Goal: Obtain resource: Download file/media

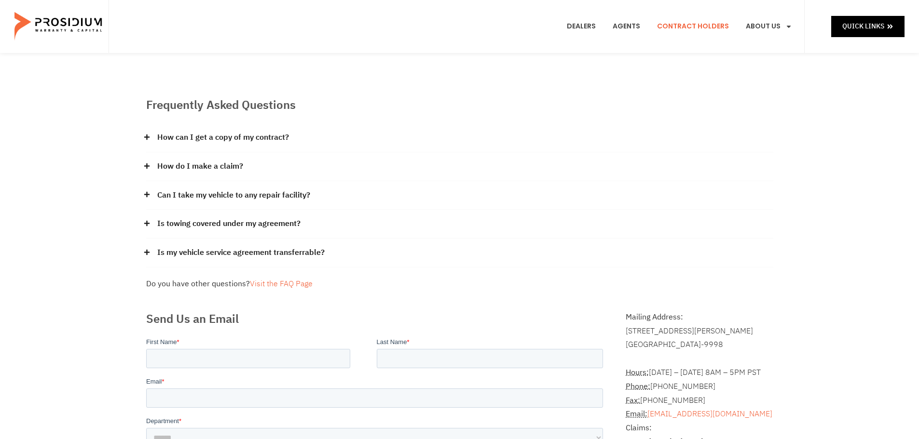
click at [706, 29] on link "Contract Holders" at bounding box center [693, 27] width 86 height 36
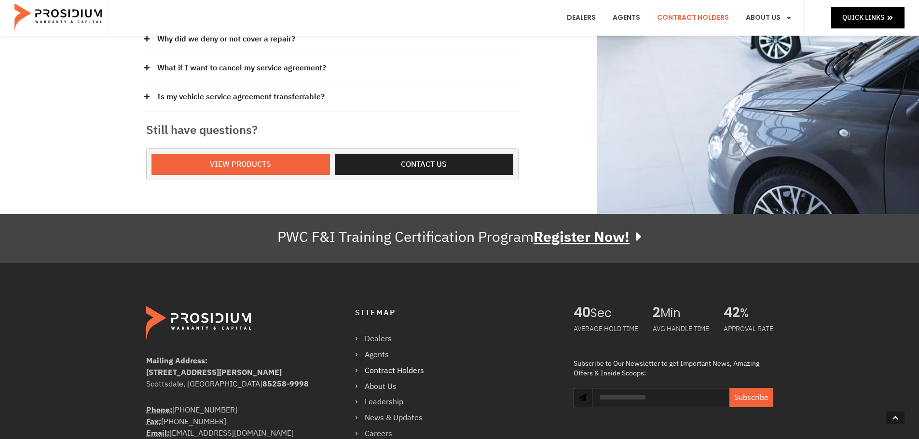
scroll to position [334, 0]
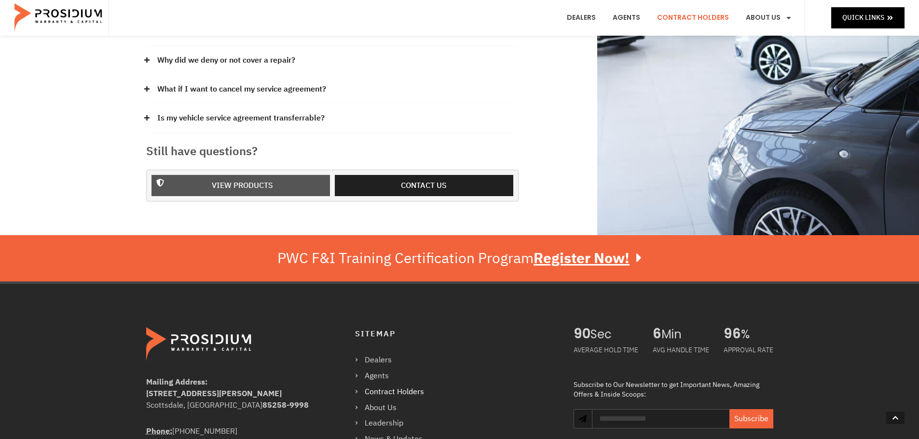
click at [268, 186] on span "View Products" at bounding box center [242, 186] width 61 height 14
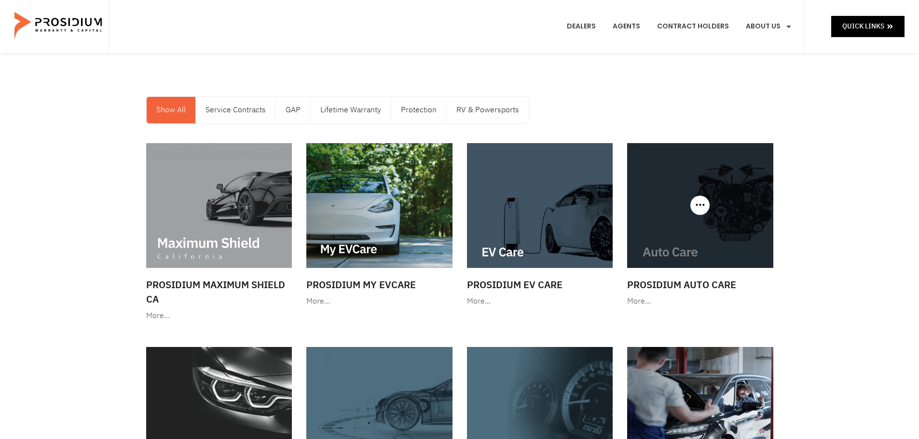
click at [731, 208] on img at bounding box center [700, 205] width 146 height 125
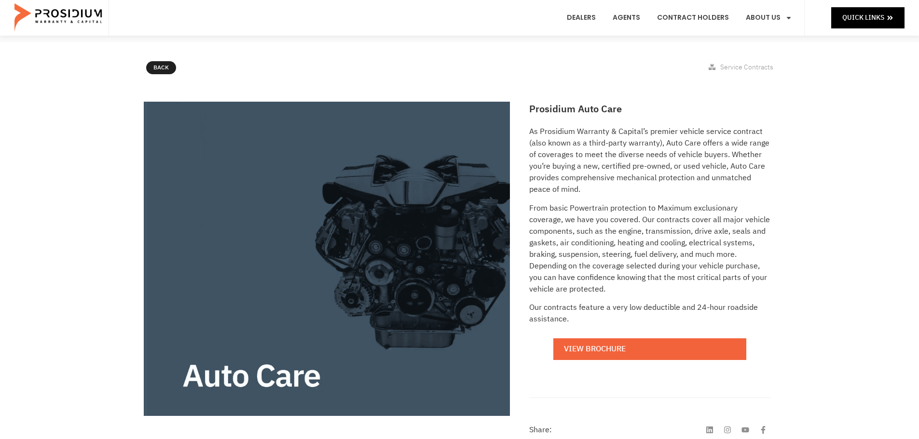
scroll to position [145, 0]
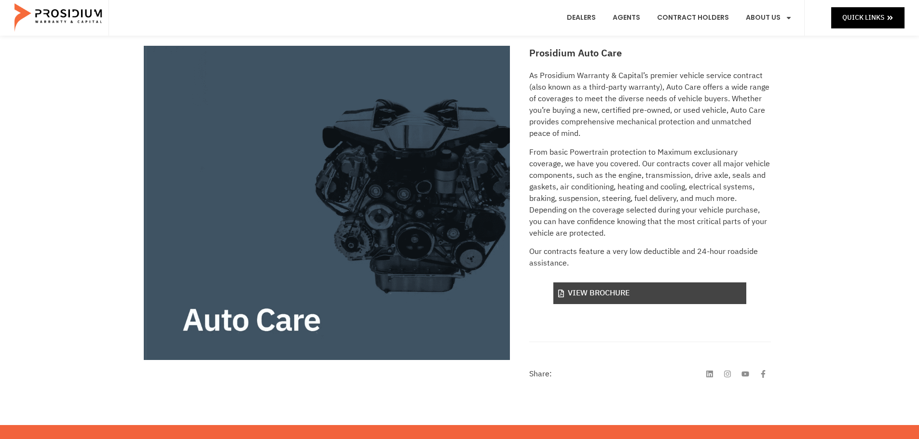
click at [636, 291] on link "View Brochure" at bounding box center [649, 294] width 193 height 22
